Goal: Connect with others: Connect with others

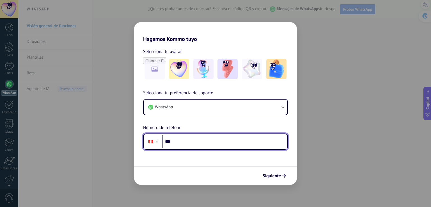
click at [187, 142] on input "***" at bounding box center [224, 141] width 125 height 13
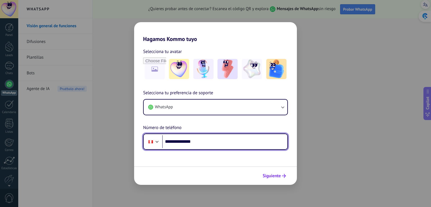
type input "**********"
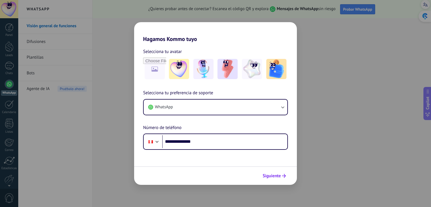
click at [280, 175] on span "Siguiente" at bounding box center [272, 176] width 18 height 4
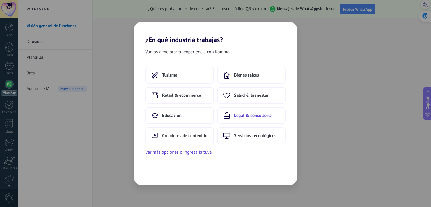
click at [254, 117] on span "Legal & consultoría" at bounding box center [253, 116] width 38 height 6
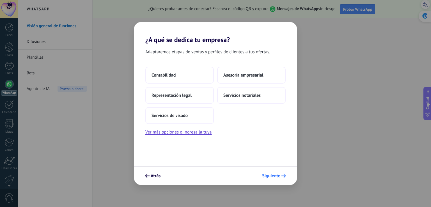
click at [276, 177] on span "Siguiente" at bounding box center [271, 176] width 18 height 4
click at [280, 176] on span "Siguiente" at bounding box center [271, 176] width 18 height 4
click at [248, 74] on span "Asesoría empresarial" at bounding box center [244, 75] width 40 height 6
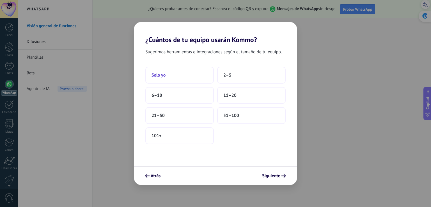
click at [199, 74] on button "Solo yo" at bounding box center [179, 75] width 69 height 17
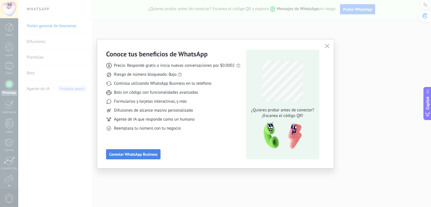
click at [131, 155] on span "Conectar WhatsApp Business" at bounding box center [133, 154] width 48 height 4
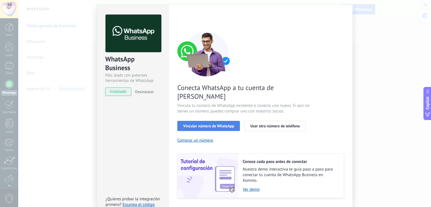
scroll to position [23, 0]
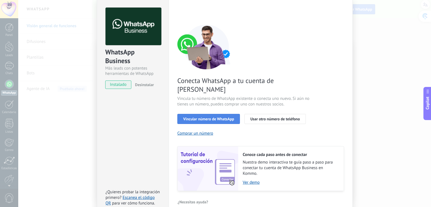
click at [224, 117] on span "Vincular número de WhatsApp" at bounding box center [208, 119] width 51 height 4
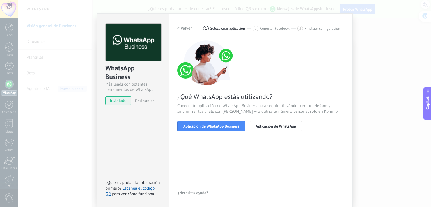
scroll to position [7, 0]
click at [267, 127] on span "Aplicación de WhatsApp" at bounding box center [276, 127] width 40 height 4
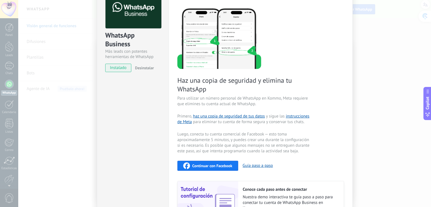
scroll to position [83, 0]
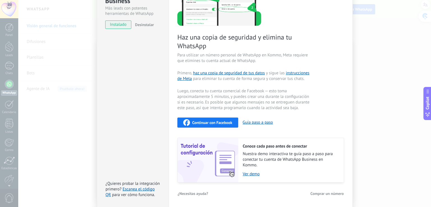
click at [217, 121] on span "Continuar con Facebook" at bounding box center [212, 123] width 40 height 4
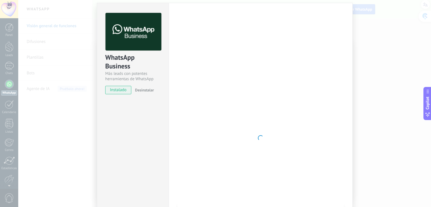
scroll to position [0, 0]
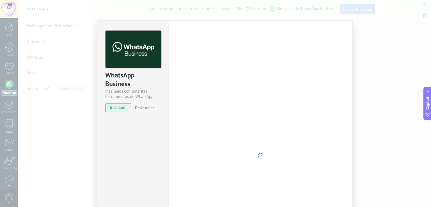
click at [416, 33] on div "WhatsApp Business Más leads con potentes herramientas de WhatsApp instalado Des…" at bounding box center [224, 103] width 413 height 207
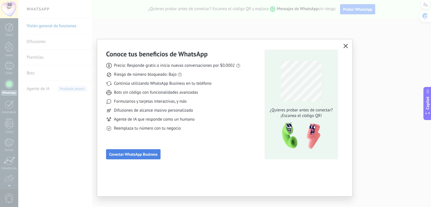
click at [125, 152] on span "Conectar WhatsApp Business" at bounding box center [133, 154] width 48 height 4
